Goal: Book appointment/travel/reservation

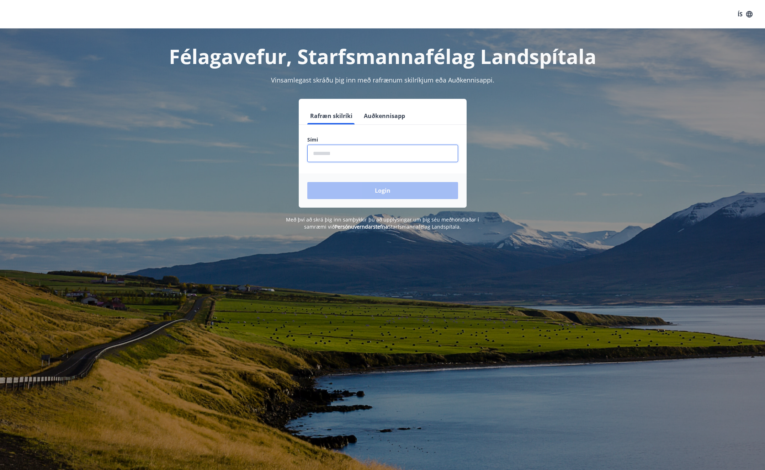
click at [327, 156] on input "phone" at bounding box center [382, 153] width 151 height 17
type input "********"
click at [386, 192] on button "Login" at bounding box center [382, 190] width 151 height 17
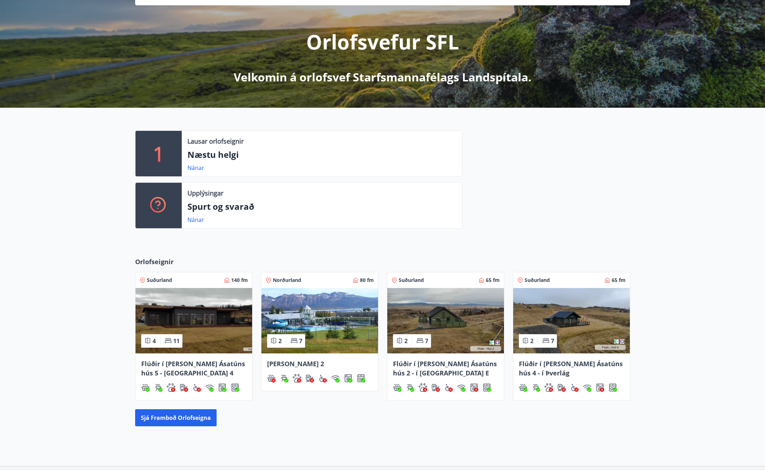
scroll to position [71, 0]
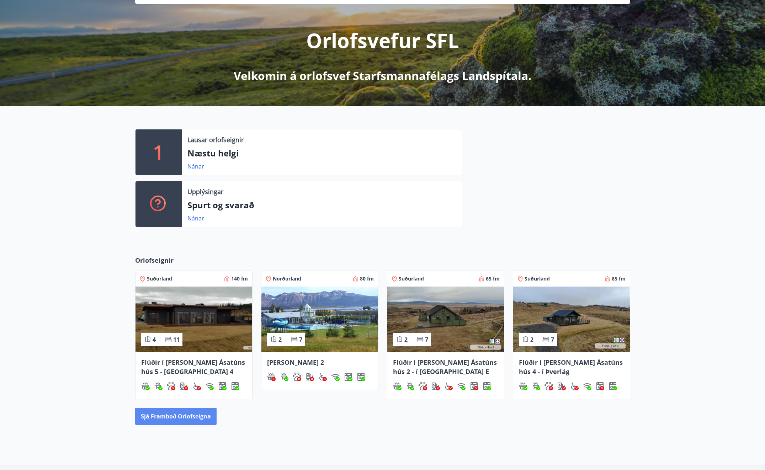
click at [187, 413] on button "Sjá framboð orlofseigna" at bounding box center [175, 416] width 81 height 17
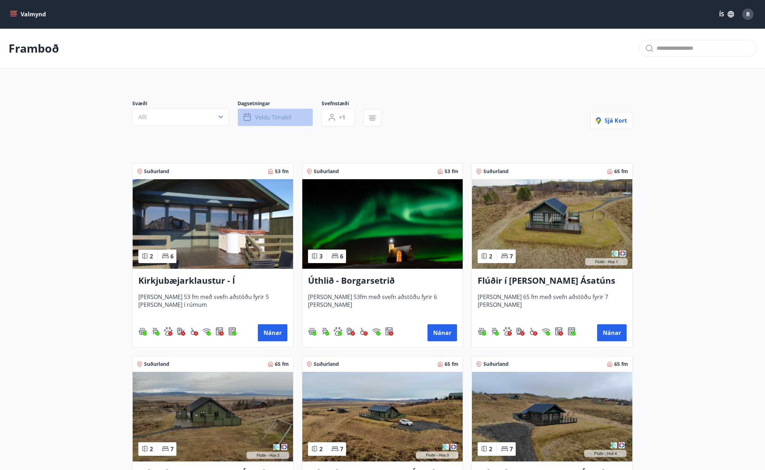
click at [282, 118] on span "Veldu tímabil" at bounding box center [273, 117] width 36 height 8
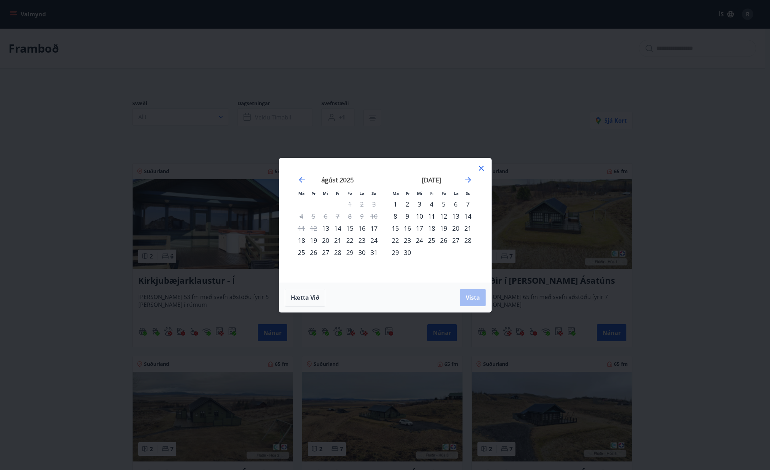
click at [303, 240] on div "18" at bounding box center [302, 240] width 12 height 12
click at [326, 241] on div "20" at bounding box center [326, 240] width 12 height 12
click at [478, 298] on span "Vista" at bounding box center [473, 298] width 14 height 8
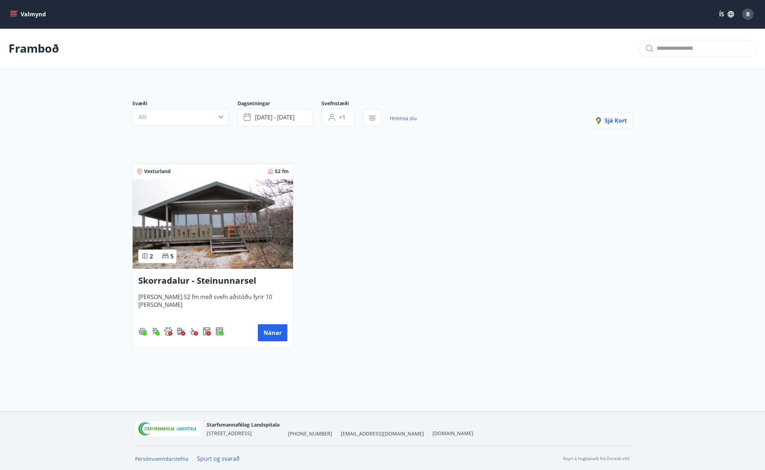
scroll to position [1, 0]
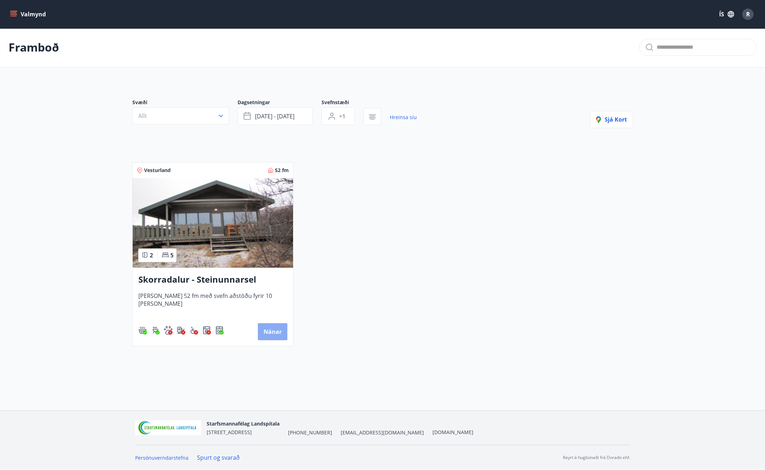
click at [276, 333] on button "Nánar" at bounding box center [273, 331] width 30 height 17
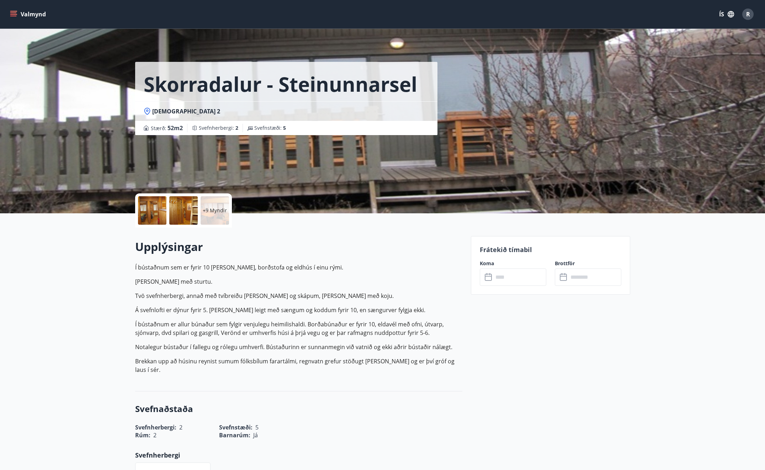
click at [497, 284] on input "text" at bounding box center [519, 277] width 53 height 17
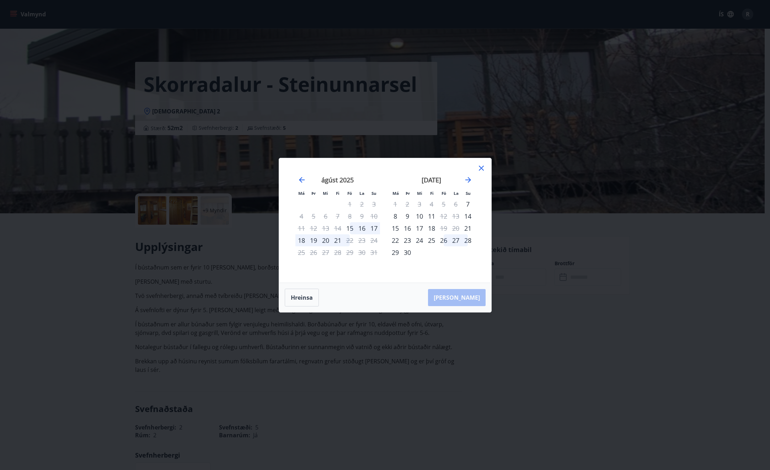
click at [463, 298] on div "[PERSON_NAME]" at bounding box center [385, 297] width 212 height 29
click at [522, 299] on div "Má Þr Mi Fi Fö La Su Má Þr Mi Fi Fö La Su [DATE] 1 2 3 4 5 6 7 8 9 10 11 12 13 …" at bounding box center [385, 235] width 770 height 470
